Goal: Task Accomplishment & Management: Use online tool/utility

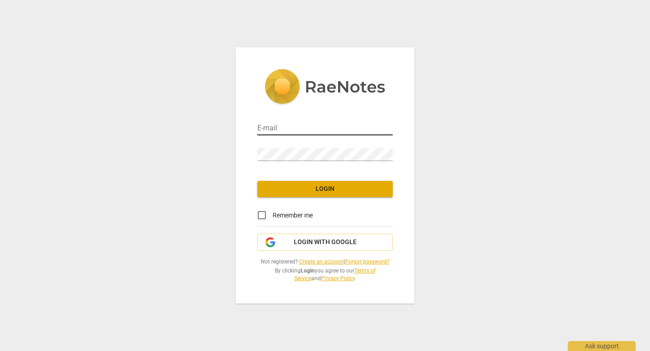
click at [315, 125] on input "email" at bounding box center [324, 128] width 135 height 13
type input "vidal.m.claudia@gmail.com"
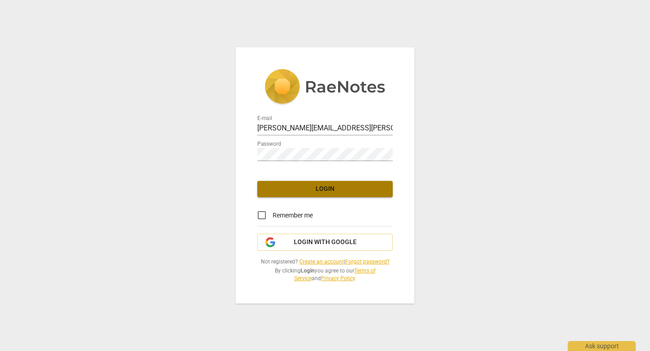
click at [321, 191] on span "Login" at bounding box center [325, 189] width 121 height 9
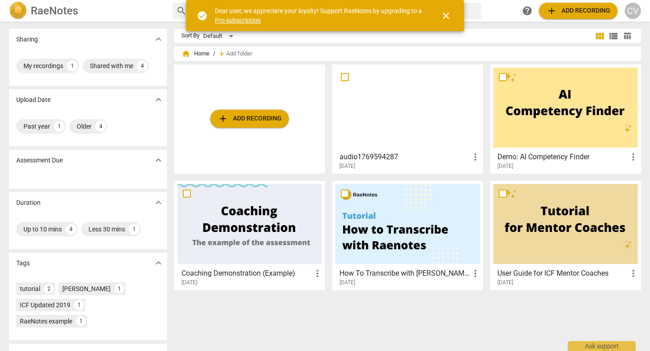
click at [447, 14] on span "close" at bounding box center [446, 15] width 11 height 11
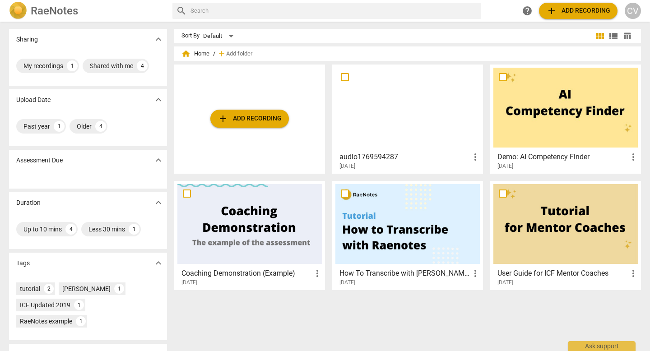
click at [238, 120] on span "add Add recording" at bounding box center [250, 118] width 64 height 11
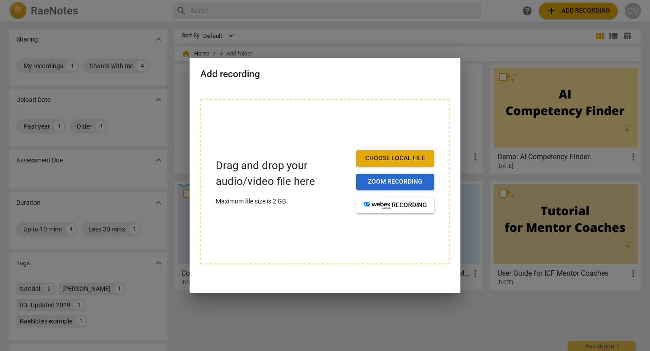
click at [386, 184] on span "Zoom recording" at bounding box center [395, 181] width 64 height 9
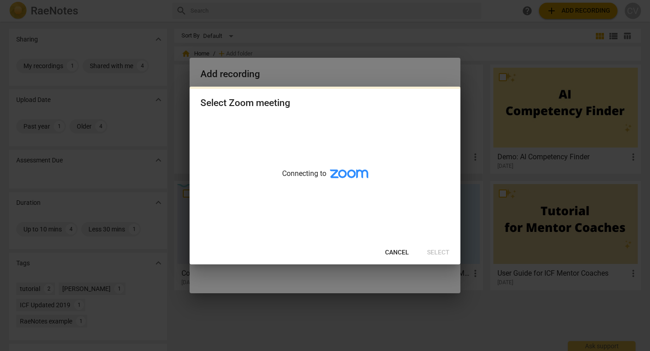
click at [400, 252] on span "Cancel" at bounding box center [397, 252] width 24 height 9
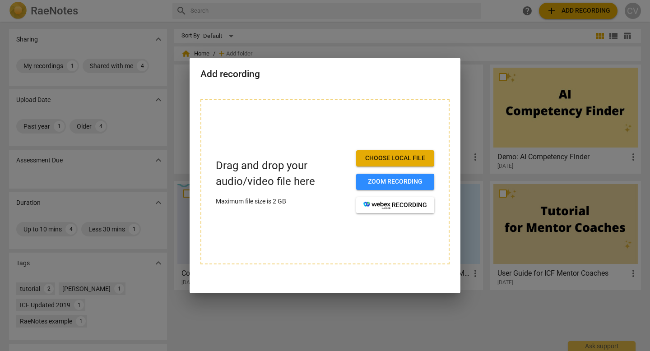
click at [396, 158] on span "Choose local file" at bounding box center [395, 158] width 64 height 9
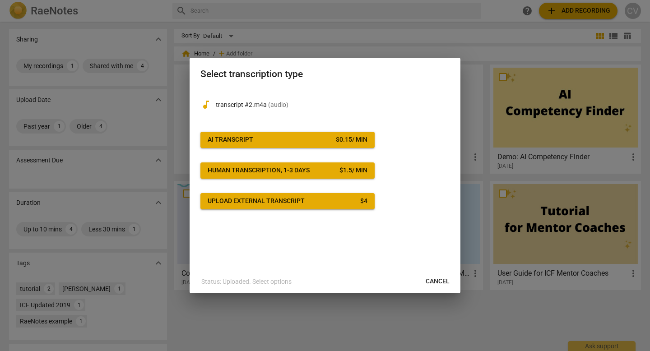
click at [314, 201] on span "Upload external transcript $ 4" at bounding box center [288, 201] width 160 height 9
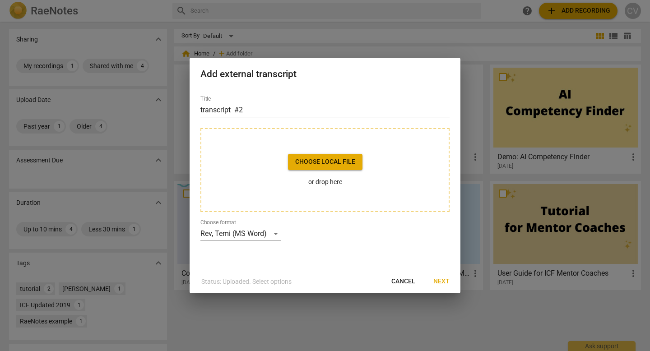
click at [332, 164] on span "Choose local file" at bounding box center [325, 162] width 60 height 9
click at [450, 283] on button "Next" at bounding box center [441, 282] width 31 height 16
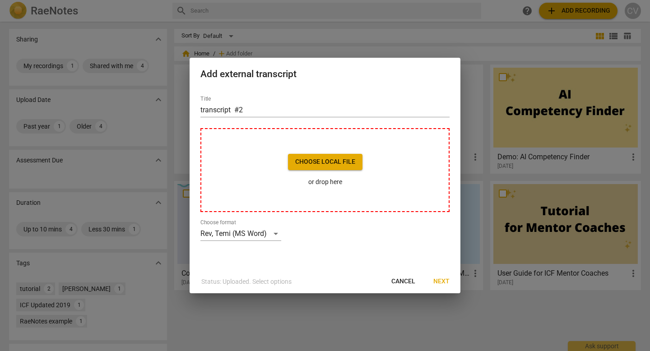
click at [337, 158] on span "Choose local file" at bounding box center [325, 162] width 60 height 9
click at [401, 280] on span "Cancel" at bounding box center [403, 281] width 24 height 9
click at [405, 280] on span "Cancel" at bounding box center [403, 281] width 24 height 9
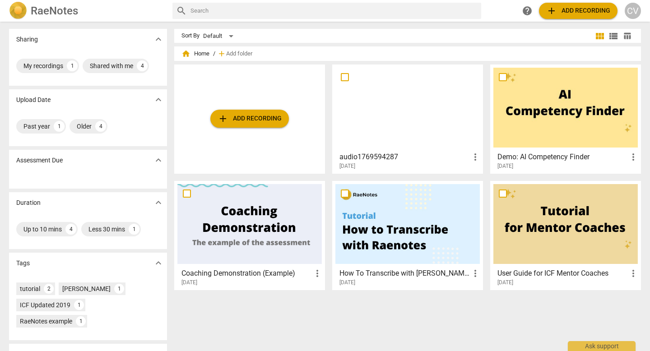
click at [240, 115] on span "add Add recording" at bounding box center [250, 118] width 64 height 11
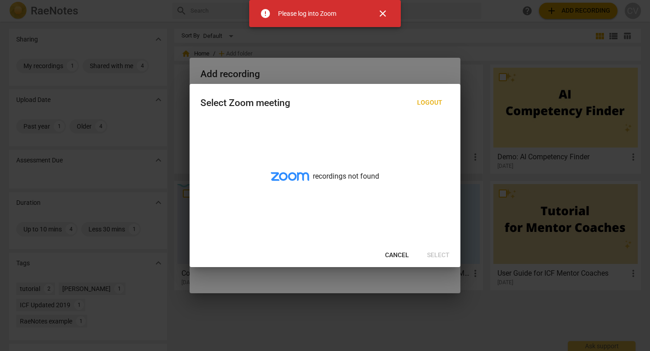
click at [389, 13] on span "close" at bounding box center [383, 13] width 22 height 11
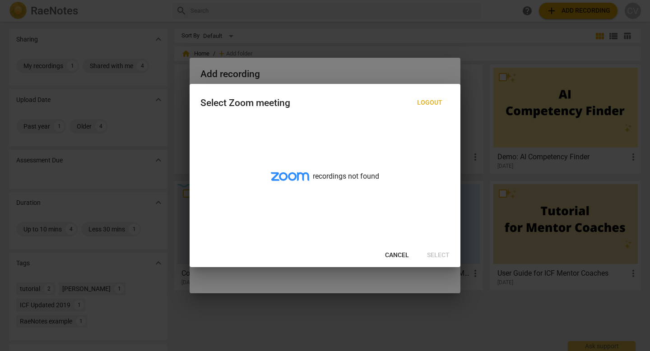
click at [395, 256] on span "Cancel" at bounding box center [397, 255] width 24 height 9
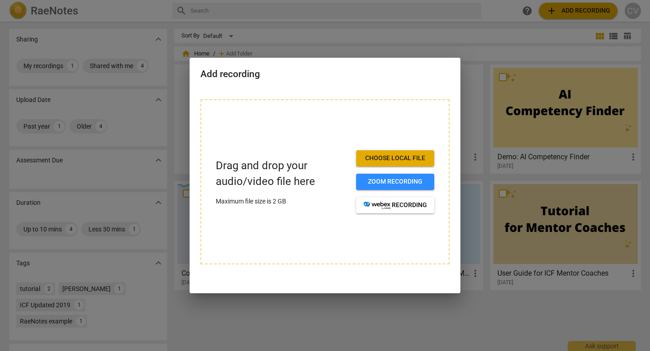
click at [382, 153] on button "Choose local file" at bounding box center [395, 158] width 78 height 16
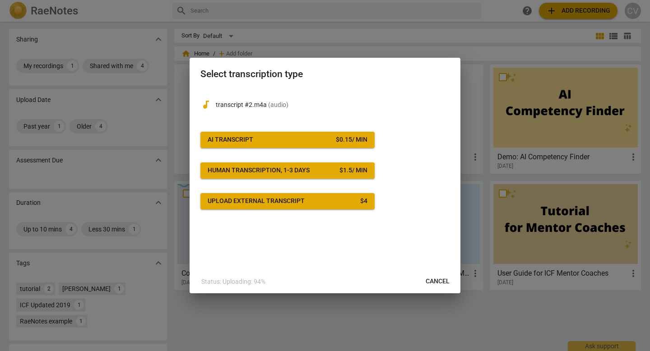
click at [283, 203] on div "Upload external transcript" at bounding box center [256, 201] width 97 height 9
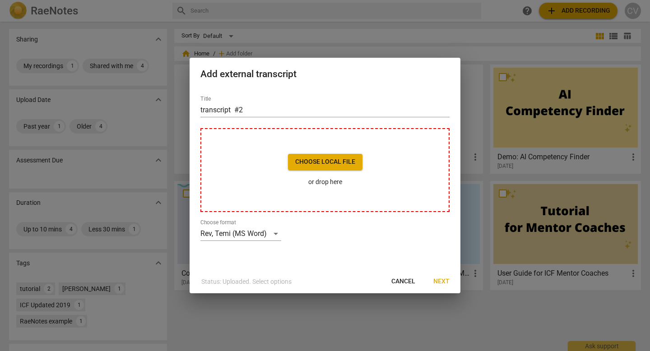
click at [440, 283] on span "Next" at bounding box center [441, 281] width 16 height 9
click at [342, 160] on span "Choose local file" at bounding box center [325, 162] width 60 height 9
click at [401, 281] on span "Cancel" at bounding box center [403, 281] width 24 height 9
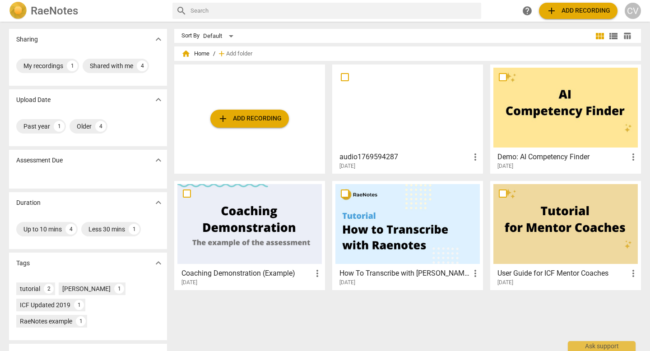
click at [556, 11] on span "add" at bounding box center [551, 10] width 11 height 11
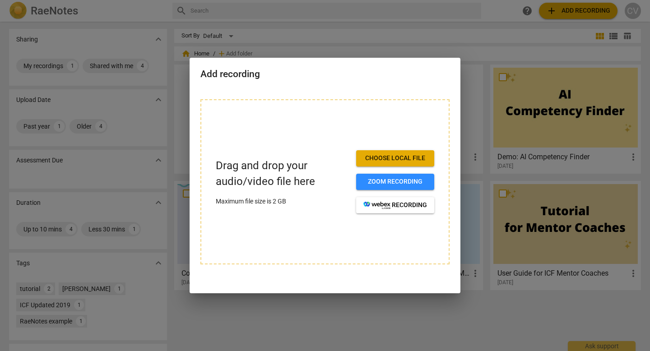
click at [397, 159] on span "Choose local file" at bounding box center [395, 158] width 64 height 9
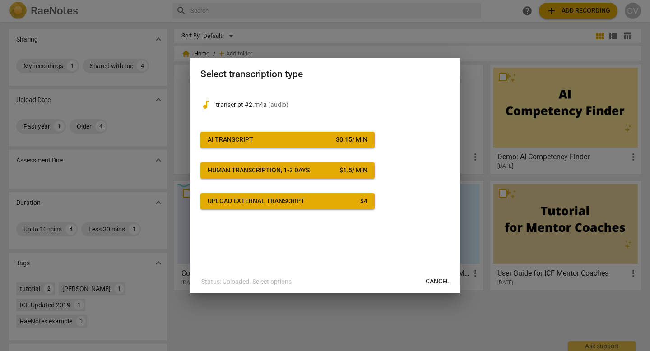
click at [317, 142] on span "AI Transcript $ 0.15 / min" at bounding box center [288, 139] width 160 height 9
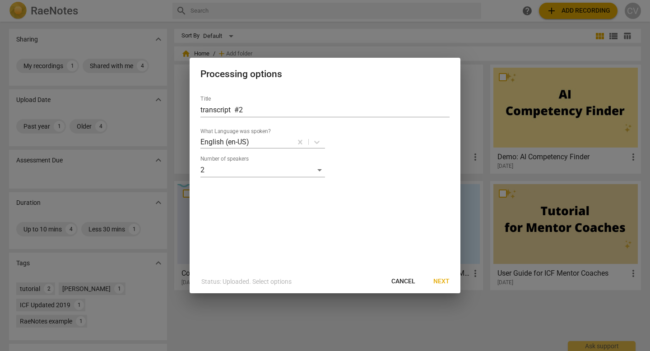
click at [446, 280] on span "Next" at bounding box center [441, 281] width 16 height 9
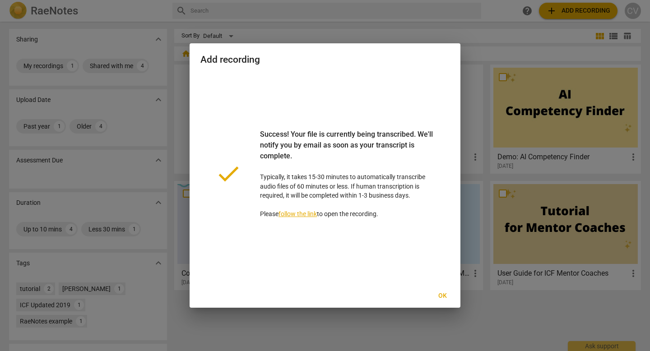
click at [441, 297] on span "Ok" at bounding box center [442, 296] width 14 height 9
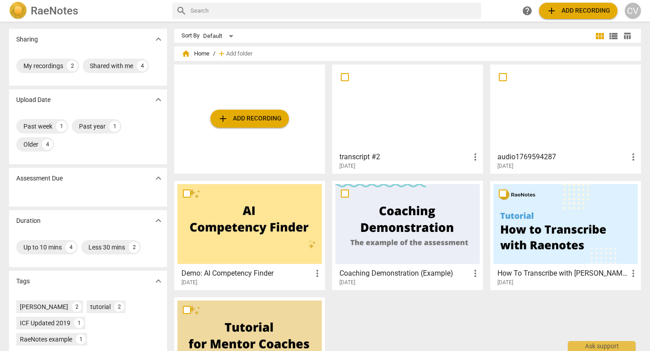
click at [566, 14] on span "add Add recording" at bounding box center [578, 10] width 64 height 11
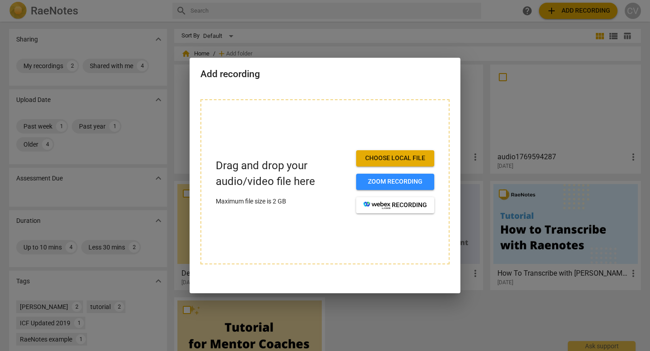
click at [379, 160] on span "Choose local file" at bounding box center [395, 158] width 64 height 9
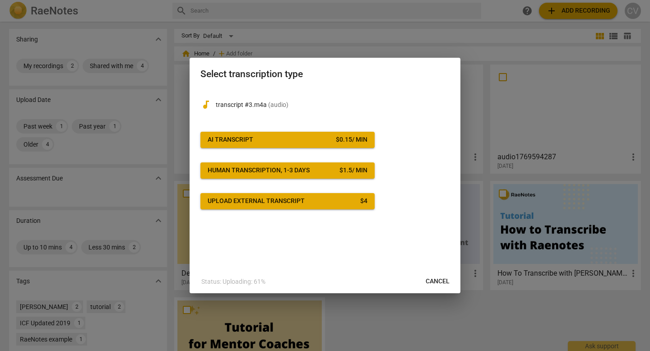
click at [318, 138] on span "AI Transcript $ 0.15 / min" at bounding box center [288, 139] width 160 height 9
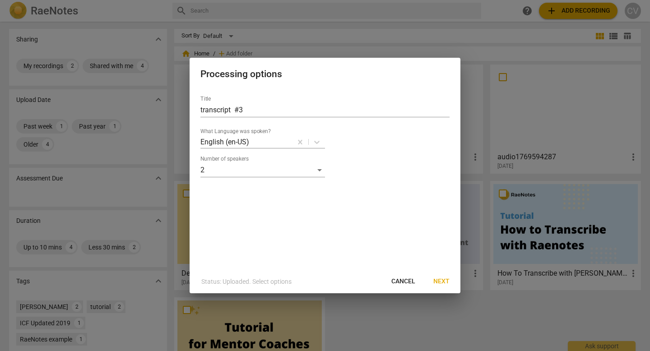
click at [441, 280] on span "Next" at bounding box center [441, 281] width 16 height 9
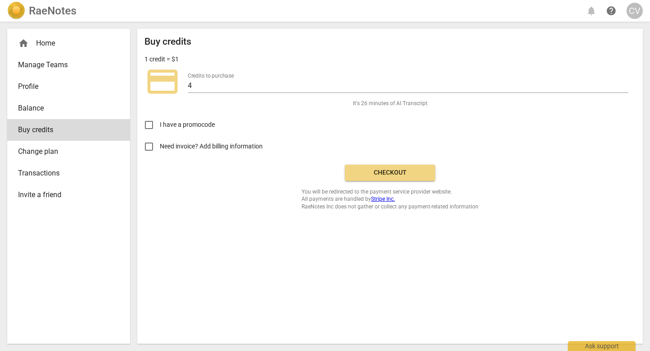
click at [359, 172] on span "Checkout" at bounding box center [390, 172] width 76 height 9
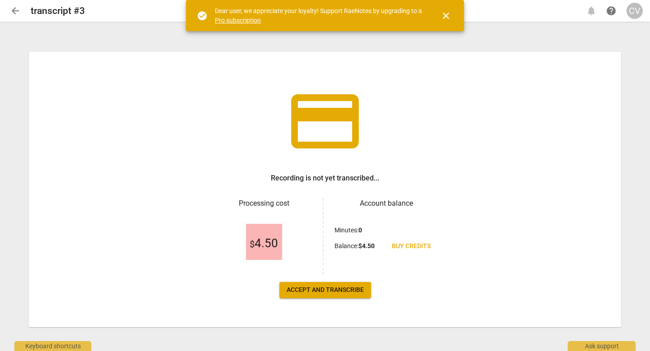
click at [333, 287] on span "Accept and transcribe" at bounding box center [325, 290] width 77 height 9
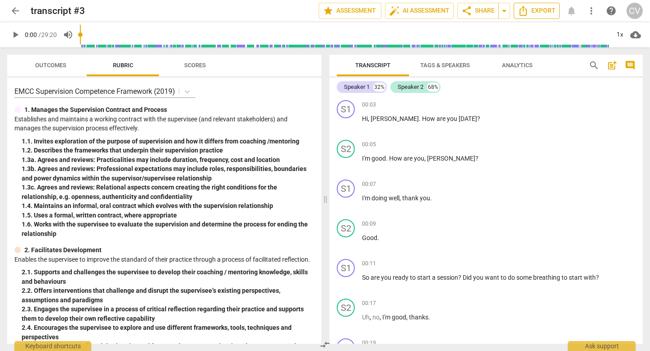
click at [531, 7] on span "Export" at bounding box center [537, 10] width 38 height 11
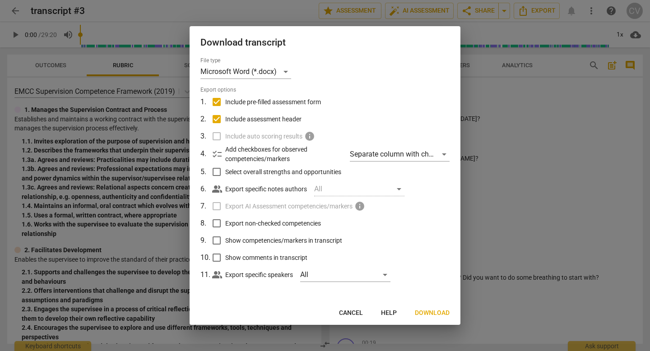
click at [429, 309] on span "Download" at bounding box center [432, 313] width 35 height 9
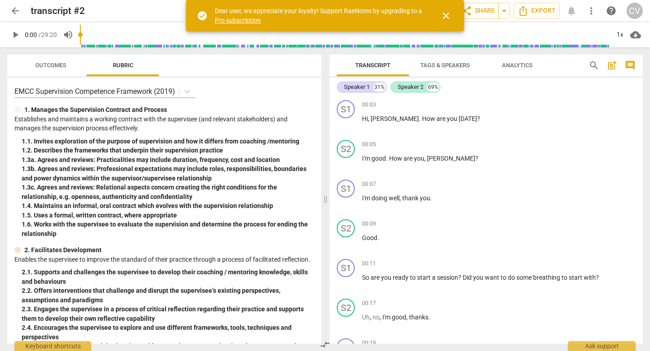
click at [447, 19] on span "close" at bounding box center [446, 15] width 11 height 11
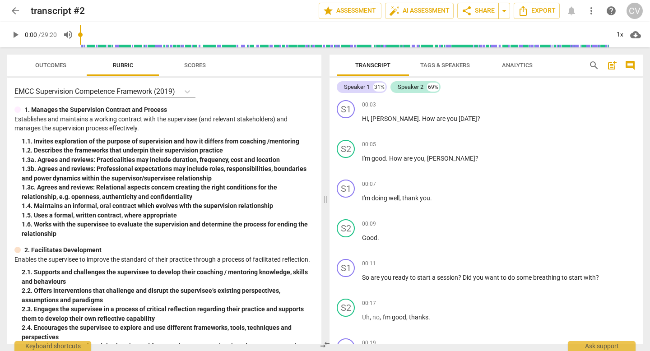
click at [19, 13] on span "arrow_back" at bounding box center [15, 10] width 11 height 11
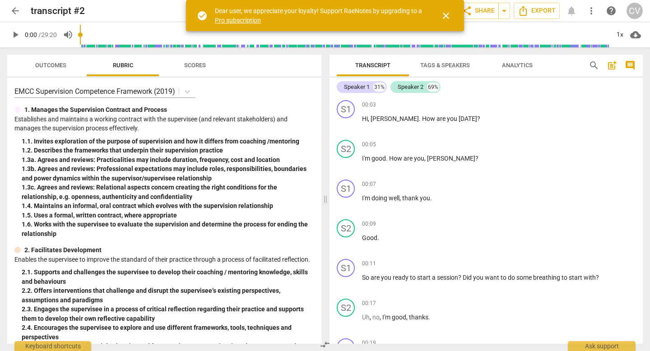
click at [444, 15] on span "close" at bounding box center [446, 15] width 11 height 11
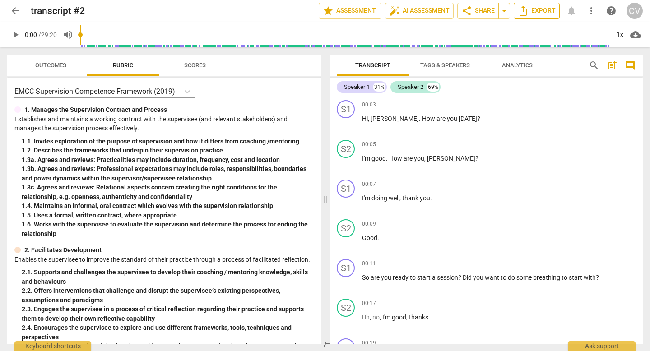
click at [524, 10] on icon "Export" at bounding box center [523, 10] width 11 height 11
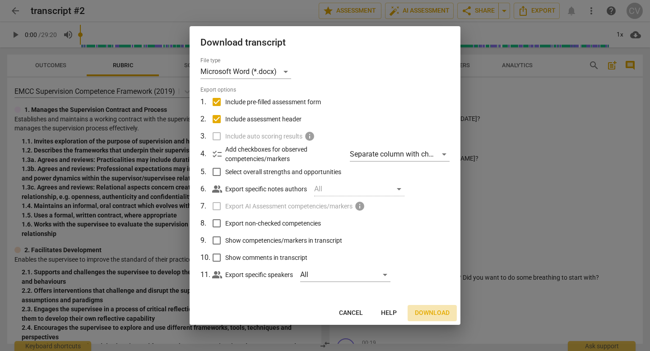
click at [424, 317] on span "Download" at bounding box center [432, 313] width 35 height 9
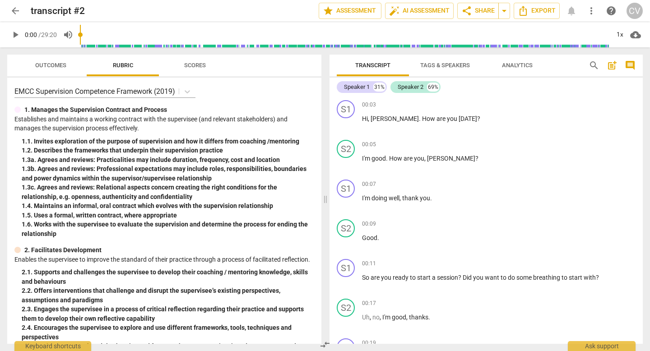
click at [15, 15] on span "arrow_back" at bounding box center [15, 10] width 11 height 11
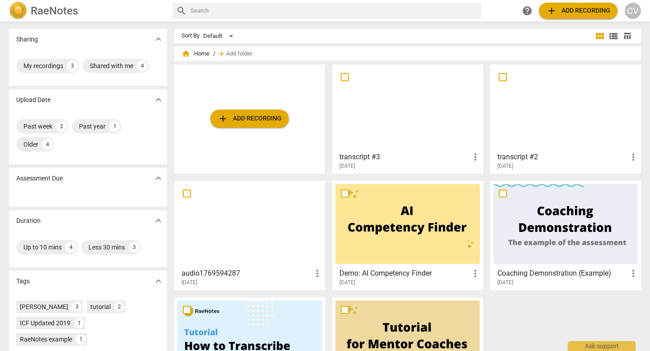
click at [434, 103] on div at bounding box center [407, 108] width 144 height 80
